Goal: Book appointment/travel/reservation

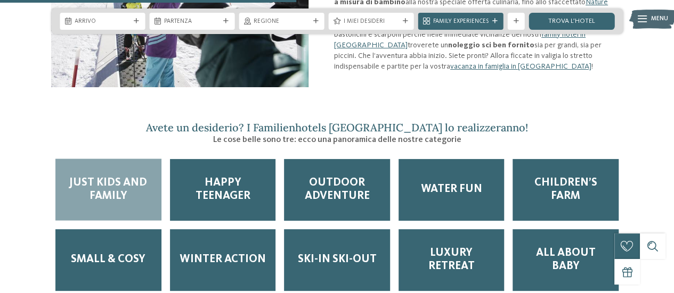
scroll to position [1065, 0]
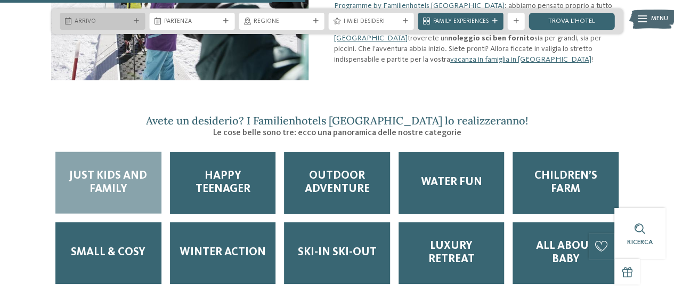
click at [118, 24] on span "Arrivo" at bounding box center [102, 22] width 55 height 9
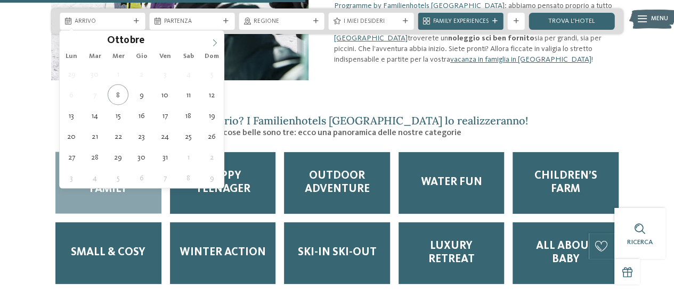
click at [213, 42] on icon at bounding box center [214, 42] width 7 height 7
type input "****"
click at [213, 42] on icon at bounding box center [214, 42] width 7 height 7
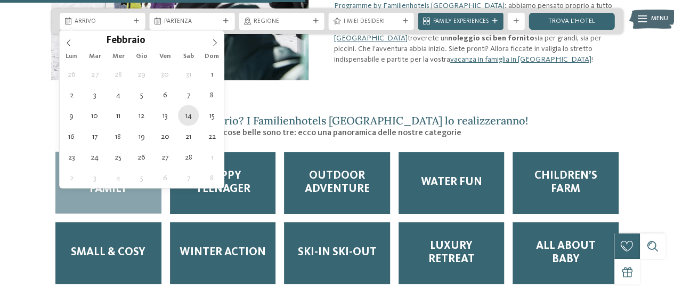
type div "[DATE]"
type input "****"
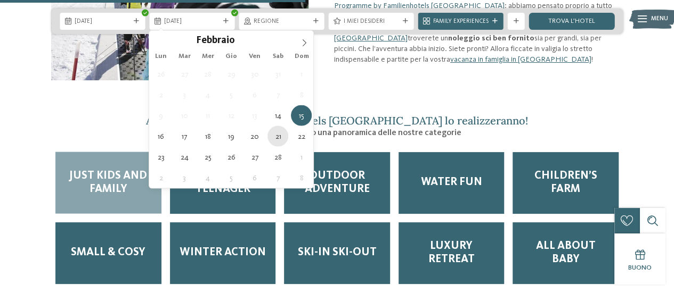
type div "[DATE]"
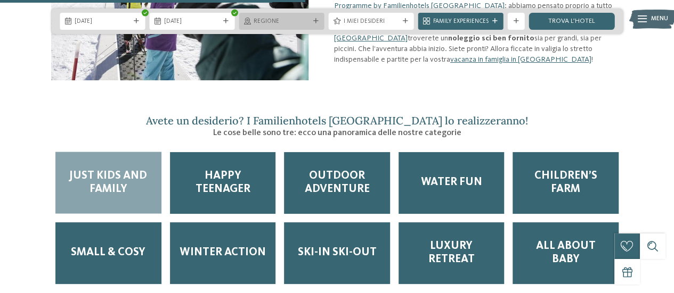
click at [290, 23] on span "Regione" at bounding box center [281, 22] width 55 height 9
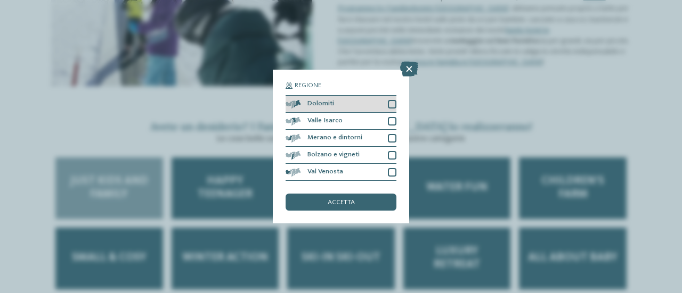
click at [393, 104] on div at bounding box center [392, 104] width 9 height 9
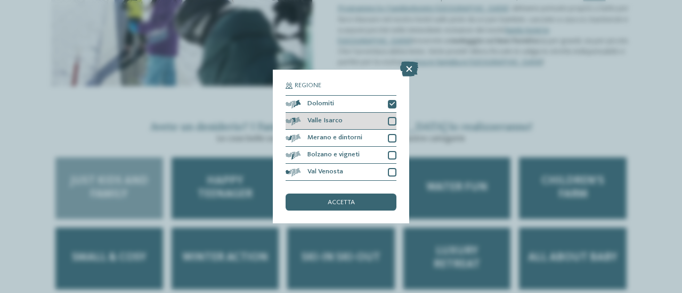
click at [393, 120] on div at bounding box center [392, 121] width 9 height 9
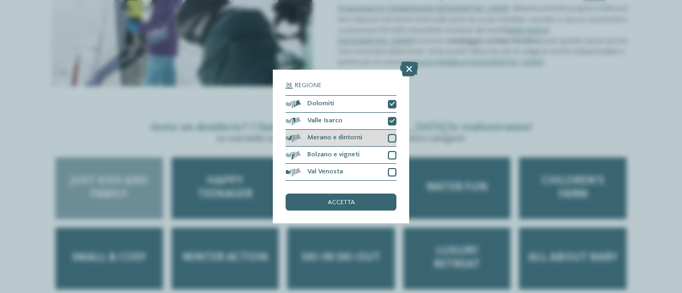
click at [392, 140] on div at bounding box center [392, 138] width 9 height 9
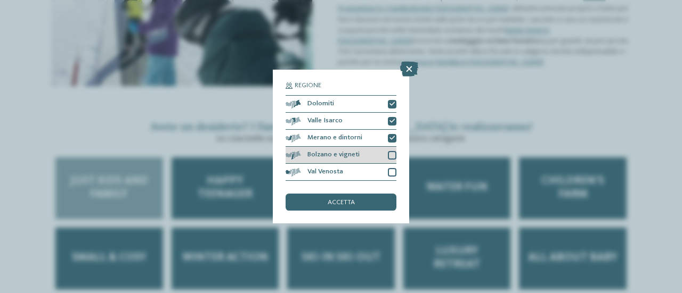
click at [393, 153] on div at bounding box center [392, 155] width 9 height 9
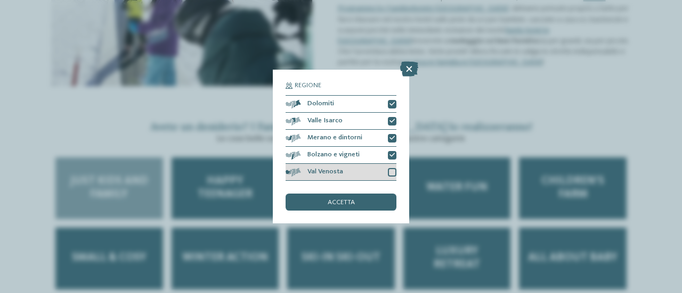
click at [393, 168] on div "Val Venosta" at bounding box center [340, 172] width 111 height 17
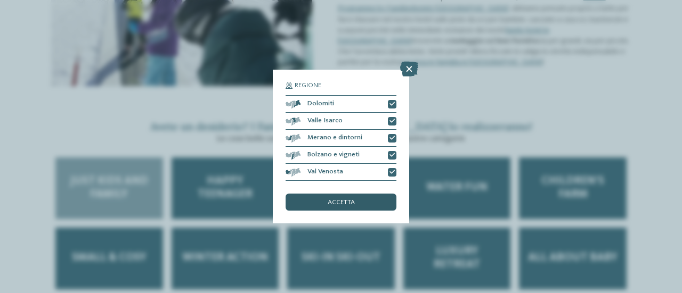
click at [368, 202] on div "accetta" at bounding box center [340, 202] width 111 height 17
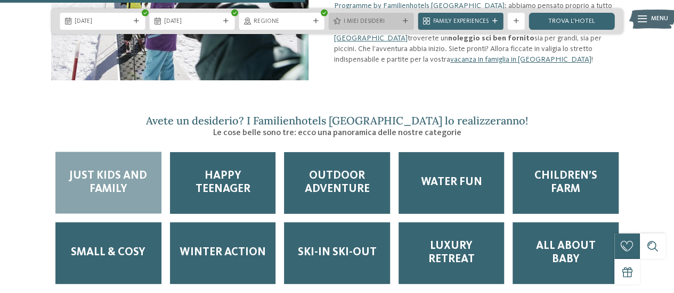
click at [388, 19] on span "I miei desideri" at bounding box center [371, 22] width 55 height 9
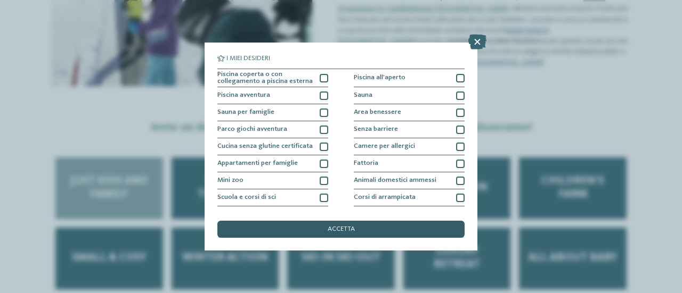
click at [349, 229] on span "accetta" at bounding box center [341, 229] width 27 height 7
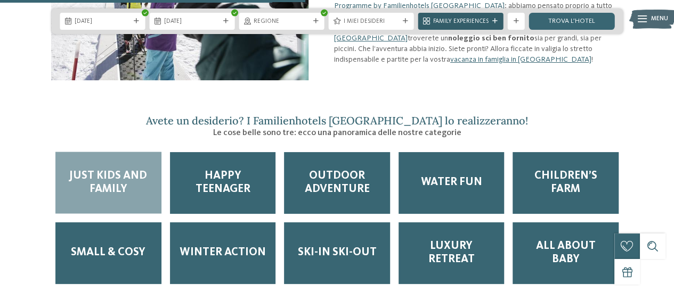
click at [484, 19] on span "Family Experiences" at bounding box center [460, 22] width 55 height 9
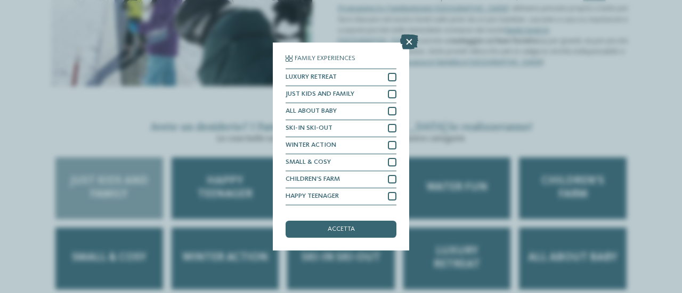
click at [407, 37] on icon at bounding box center [409, 42] width 18 height 15
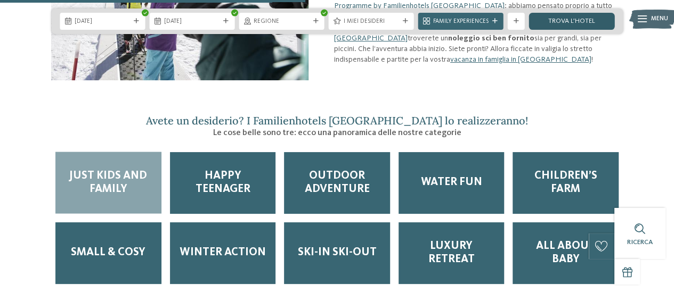
click at [561, 17] on link "trova l’hotel" at bounding box center [571, 21] width 85 height 17
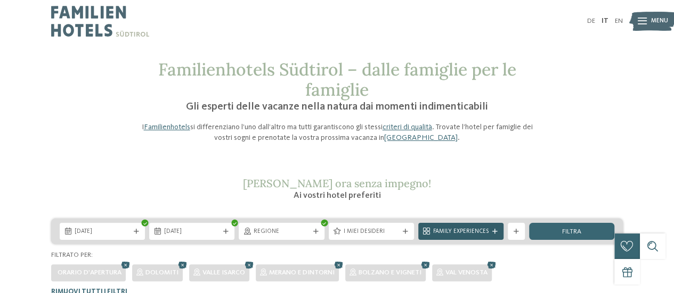
click at [483, 227] on div "Family Experiences" at bounding box center [461, 231] width 60 height 9
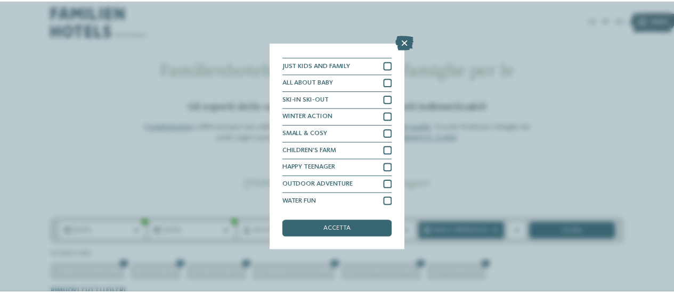
scroll to position [31, 0]
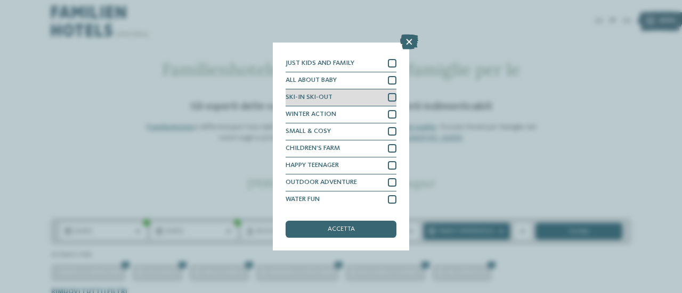
click at [388, 100] on div at bounding box center [392, 97] width 9 height 9
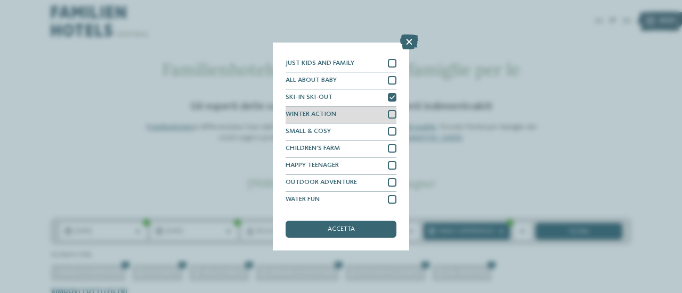
click at [388, 113] on div at bounding box center [392, 114] width 9 height 9
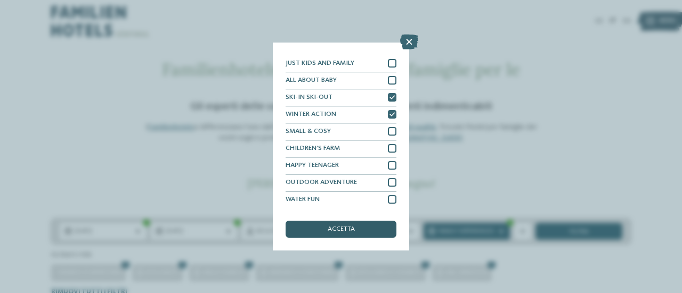
click at [347, 228] on span "accetta" at bounding box center [341, 229] width 27 height 7
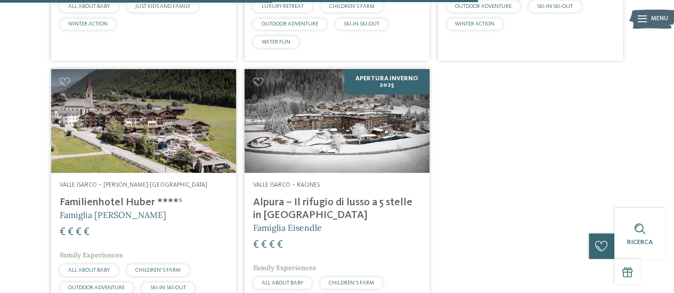
scroll to position [1350, 0]
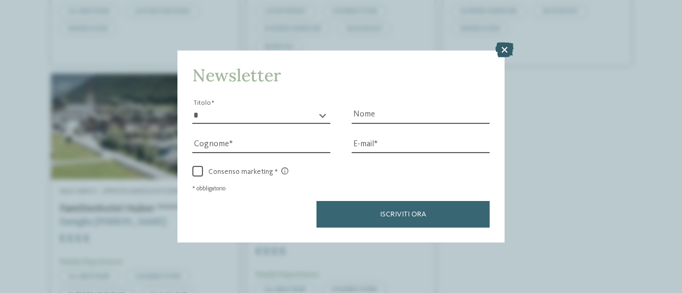
click at [501, 50] on icon at bounding box center [504, 50] width 18 height 15
